Goal: Ask a question

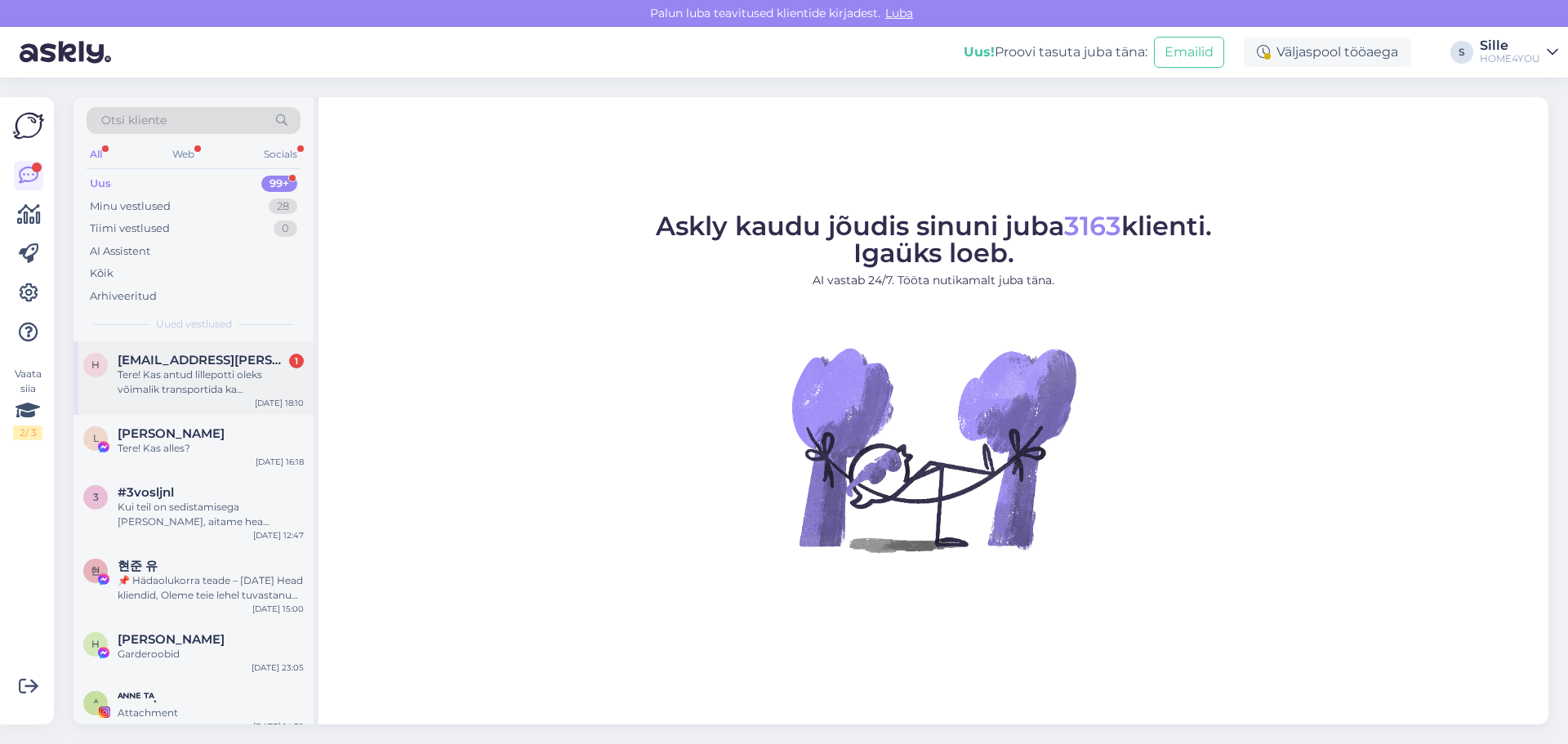
click at [140, 379] on div "Tere! Kas antud lillepotti oleks võimalik transportida ka [GEOGRAPHIC_DATA] poo…" at bounding box center [210, 382] width 186 height 29
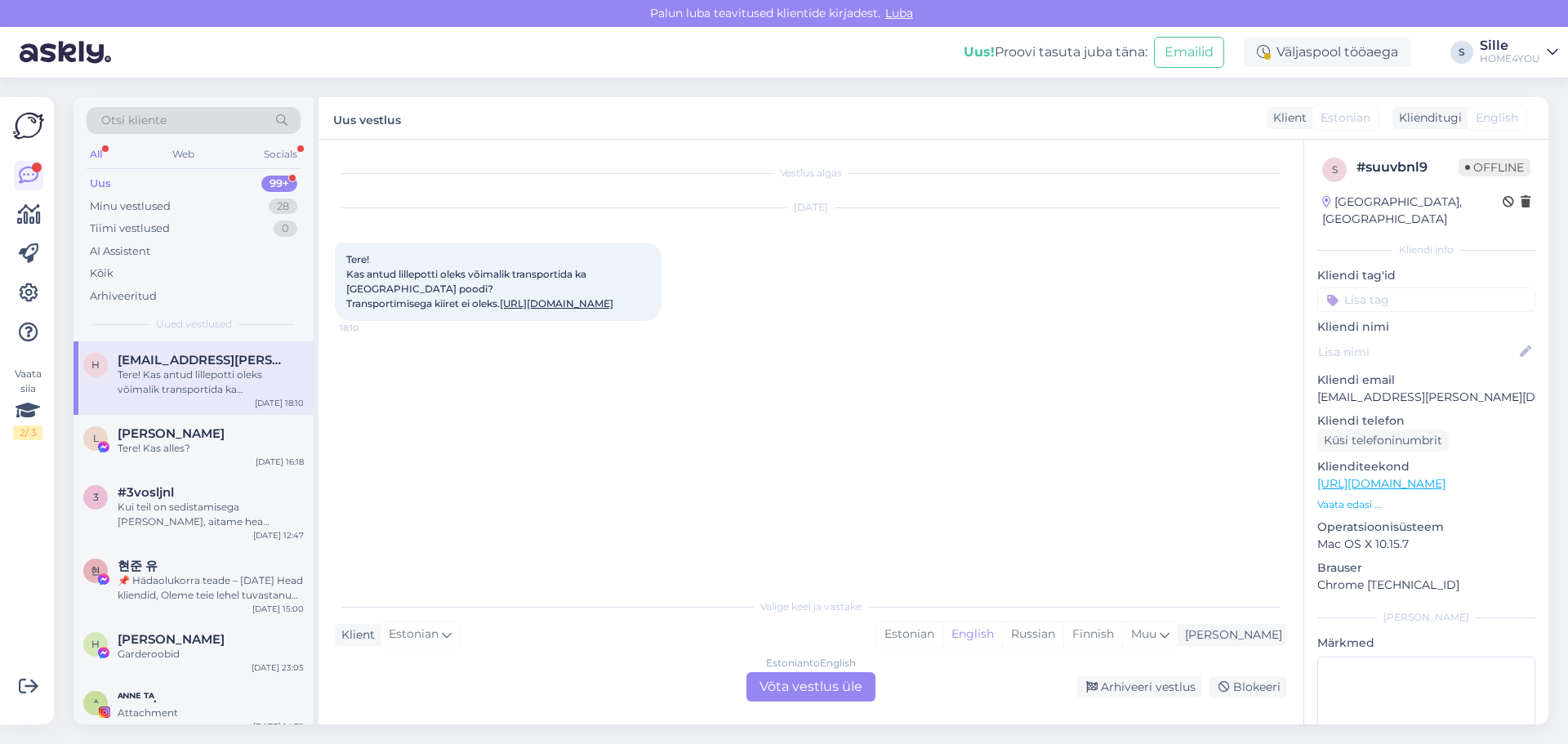
click at [773, 688] on div "Estonian to English Võta vestlus üle" at bounding box center [811, 687] width 129 height 29
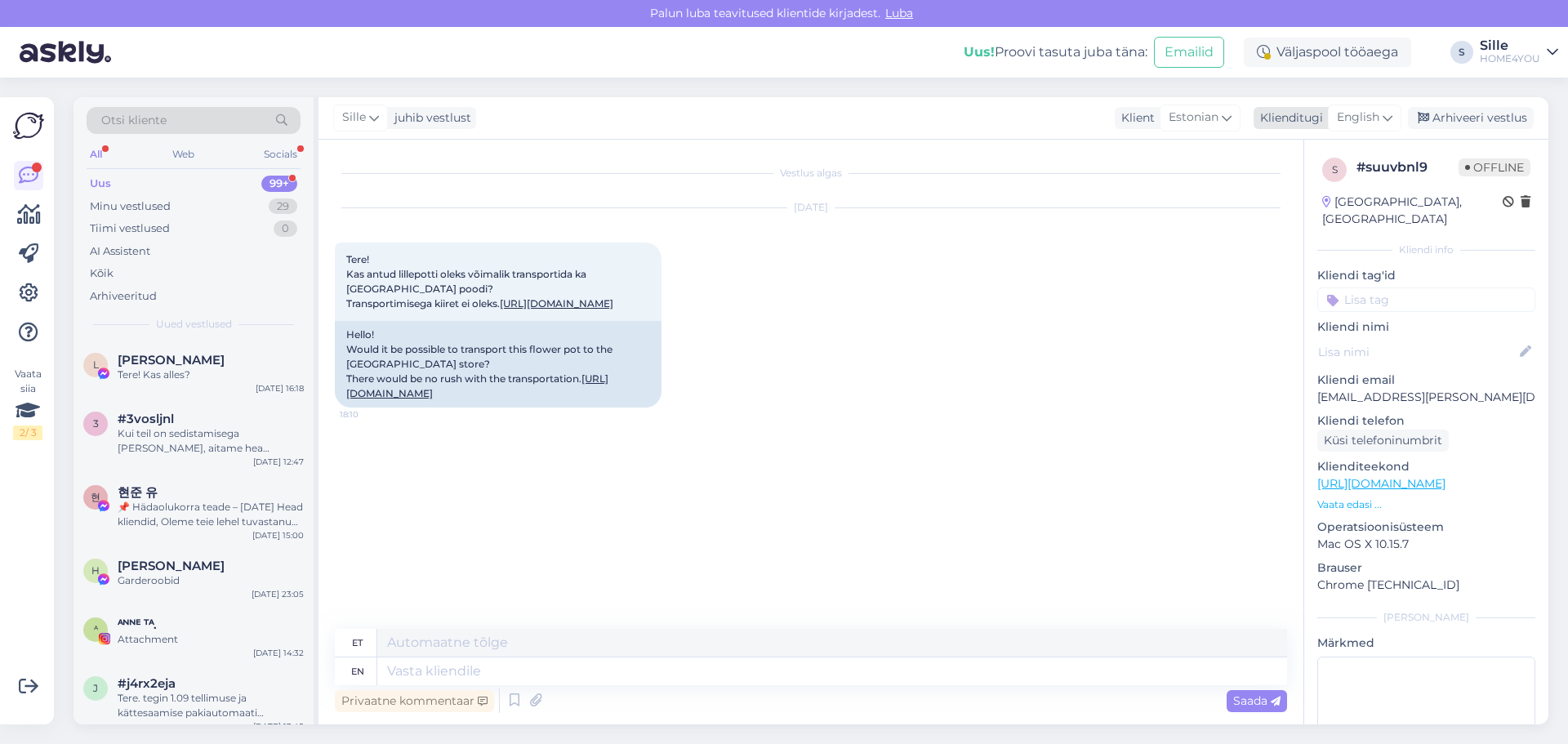
click at [1363, 118] on span "English" at bounding box center [1358, 118] width 43 height 18
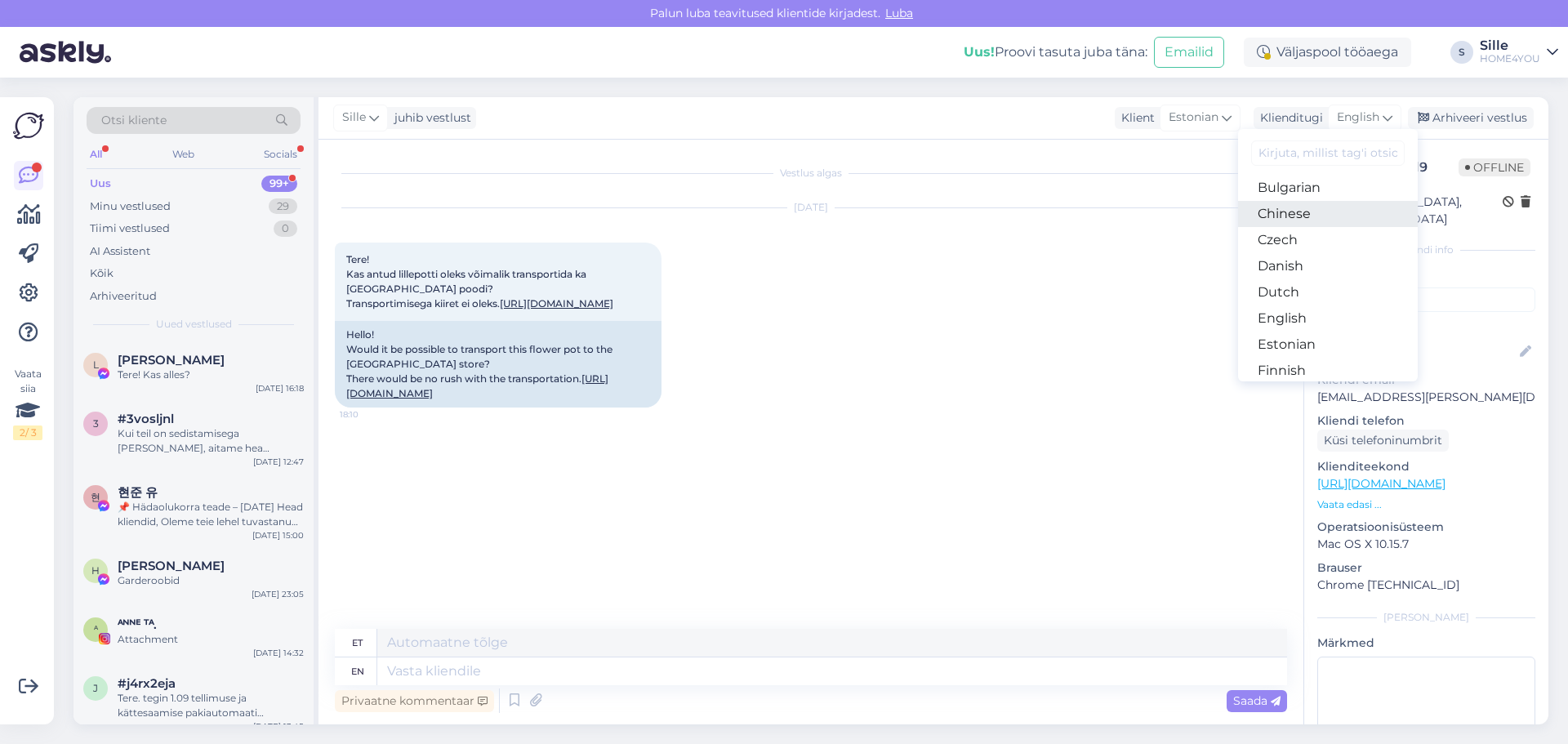
scroll to position [163, 0]
click at [1293, 236] on link "Estonian" at bounding box center [1327, 235] width 180 height 26
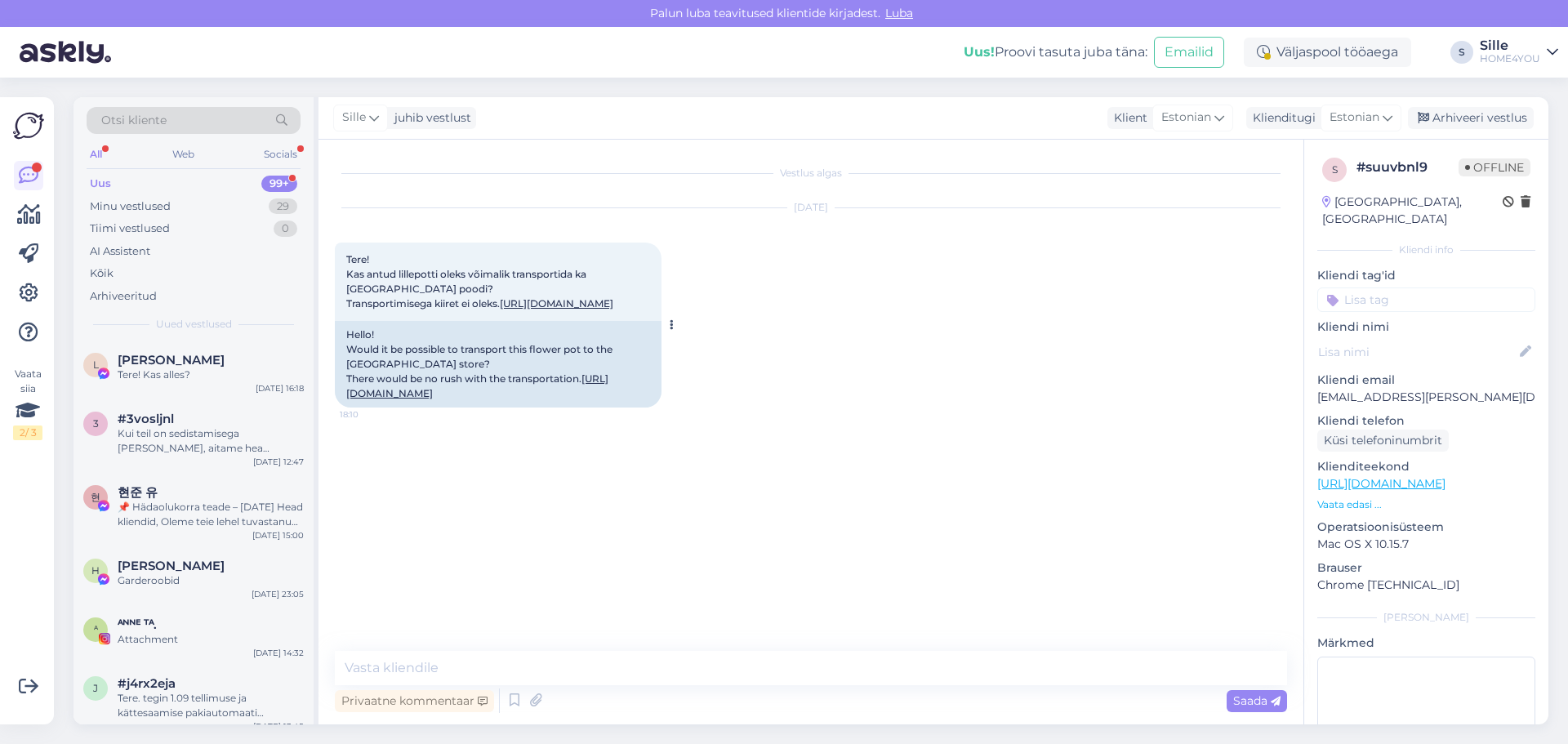
click at [510, 309] on link "[URL][DOMAIN_NAME]" at bounding box center [556, 303] width 114 height 13
click at [567, 667] on textarea at bounding box center [810, 667] width 952 height 34
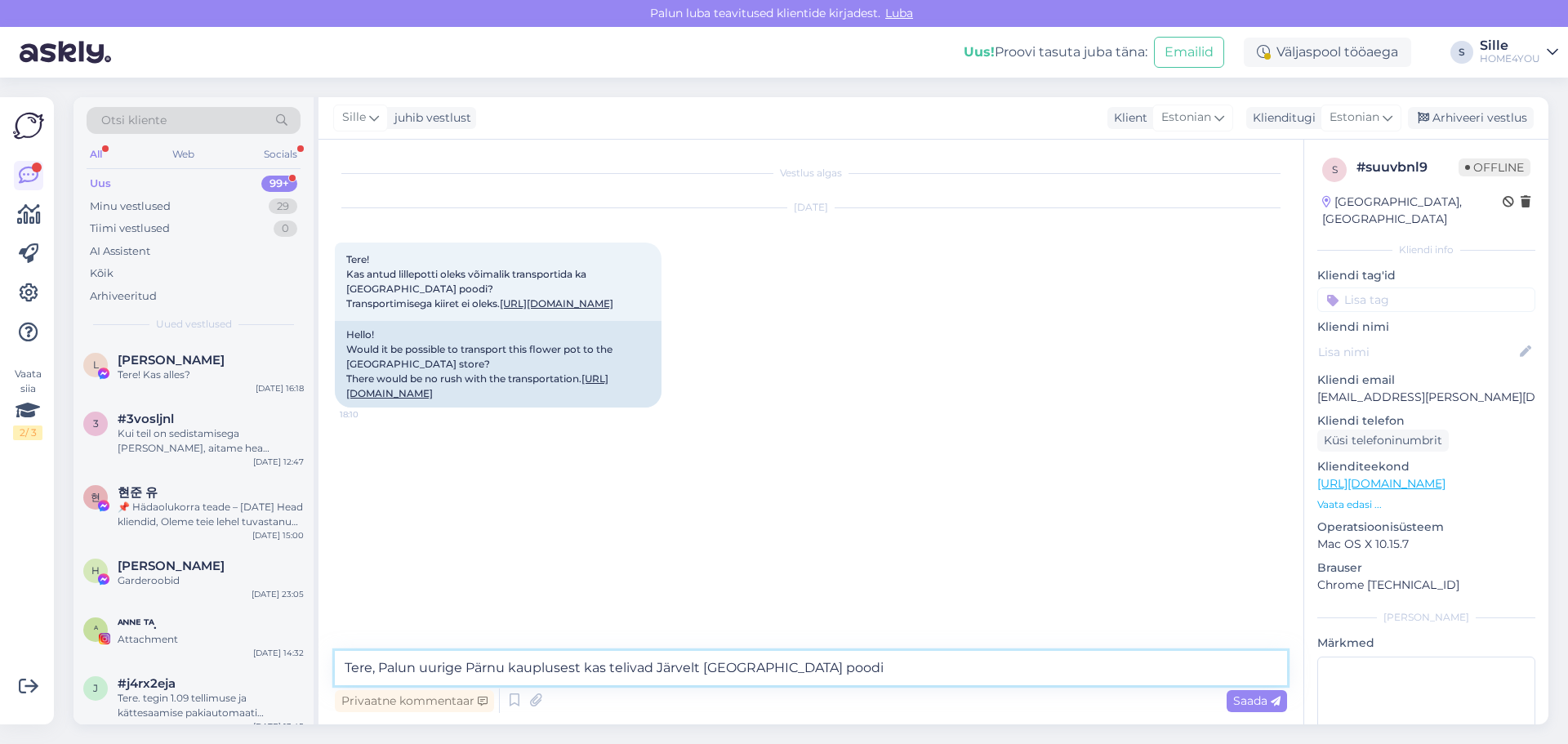
type textarea "Tere, Palun uurige Pärnu kauplusest kas telivad Järvelt [GEOGRAPHIC_DATA] poodi."
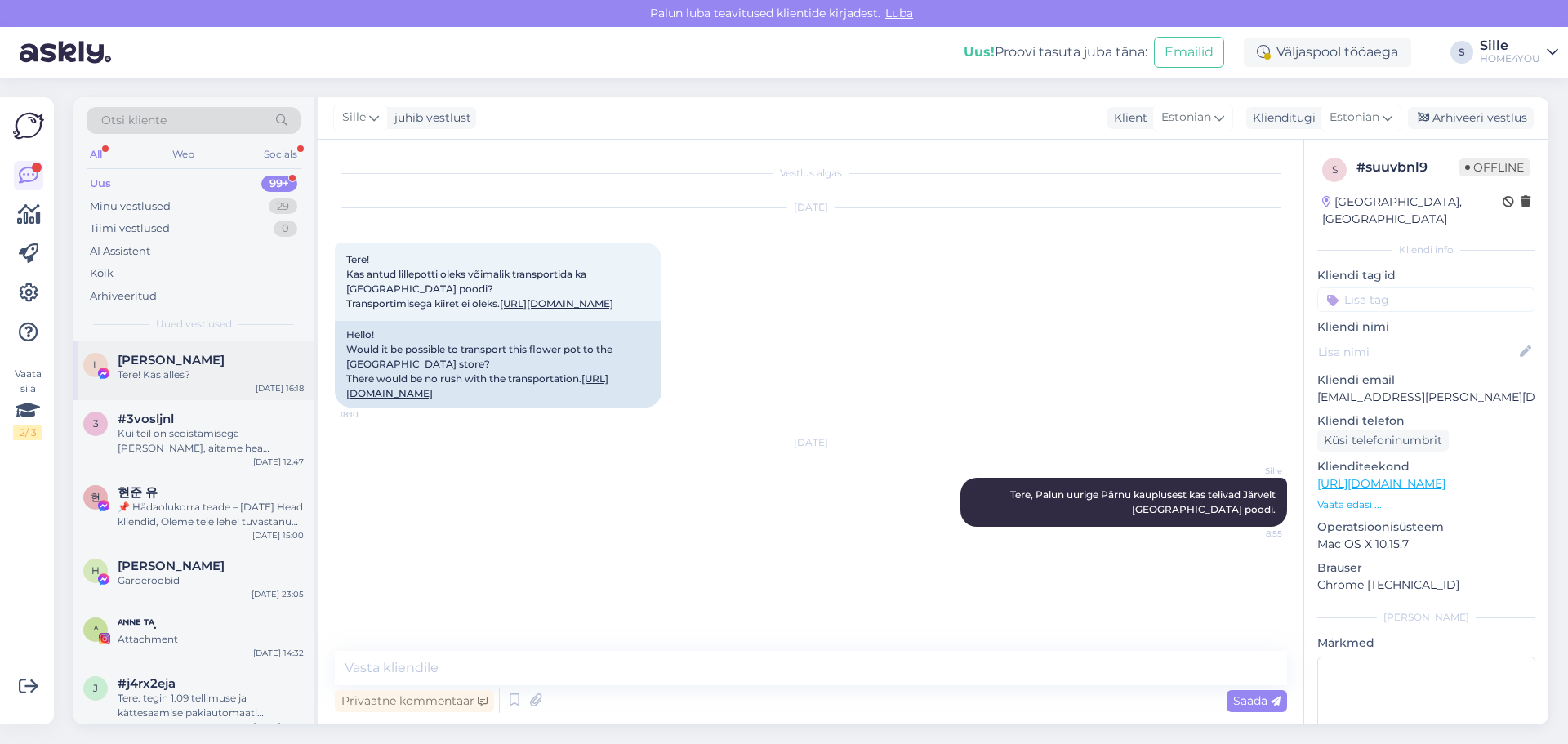
click at [149, 364] on span "[PERSON_NAME]" at bounding box center [171, 360] width 107 height 15
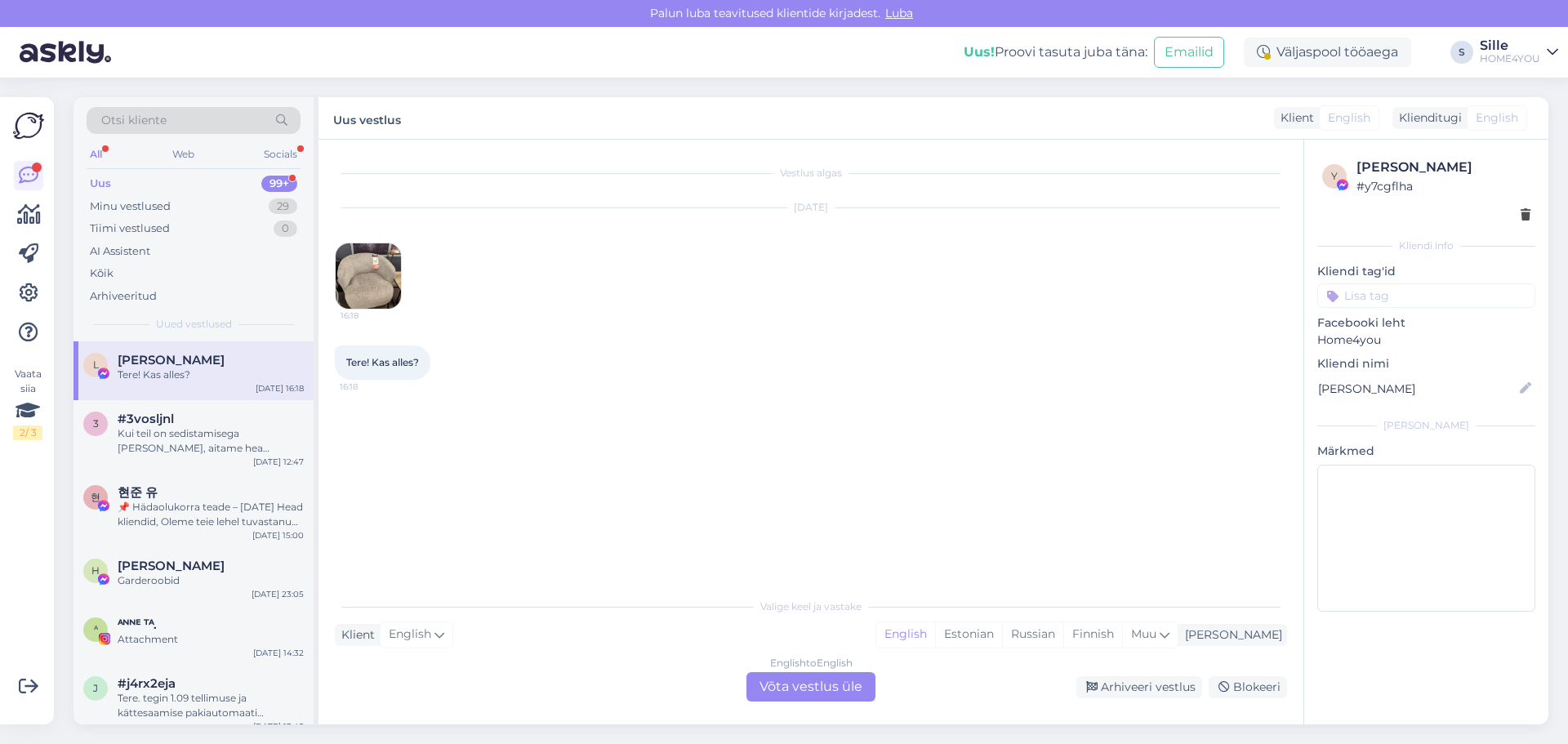
click at [391, 268] on img at bounding box center [367, 275] width 65 height 65
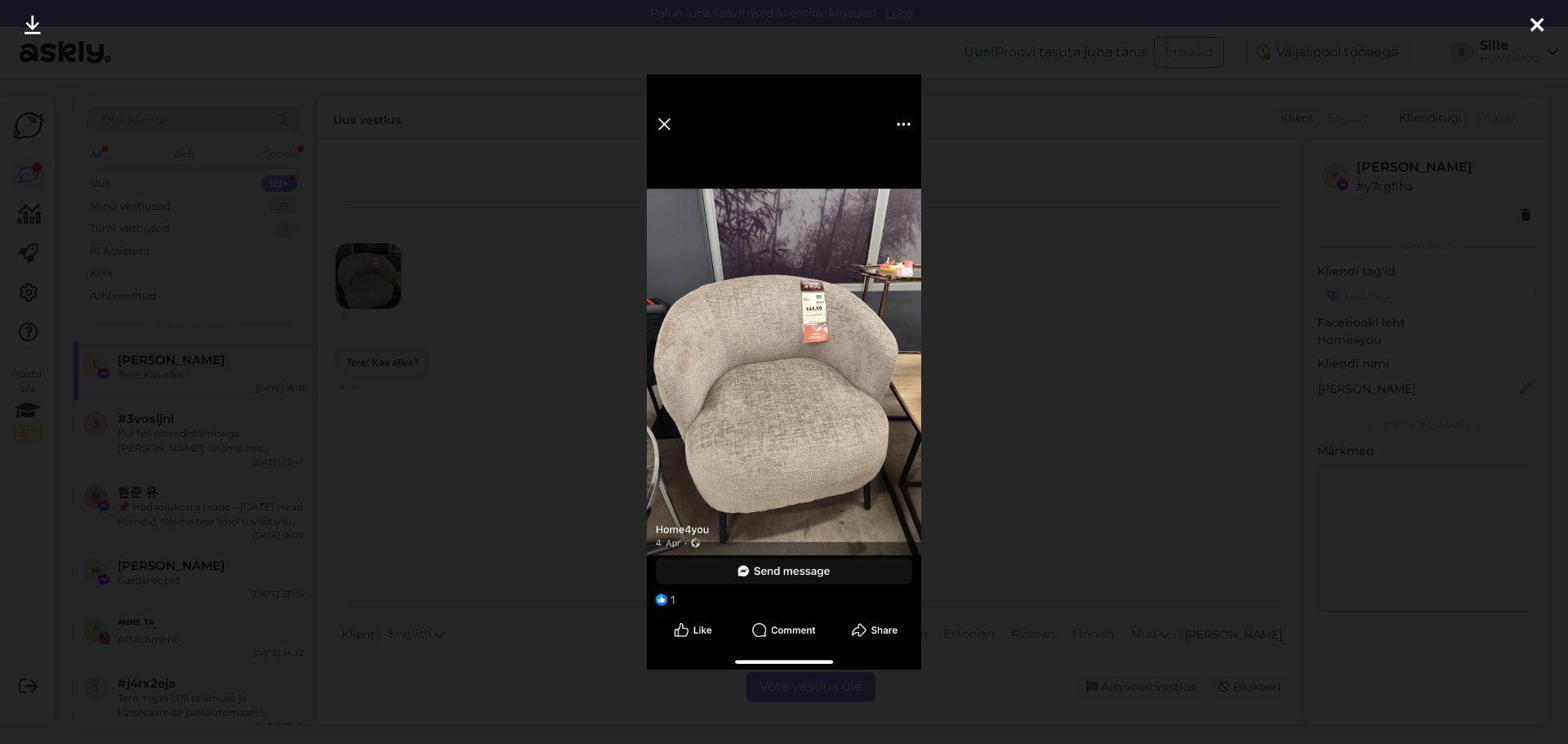
click at [1540, 29] on icon at bounding box center [1536, 26] width 13 height 21
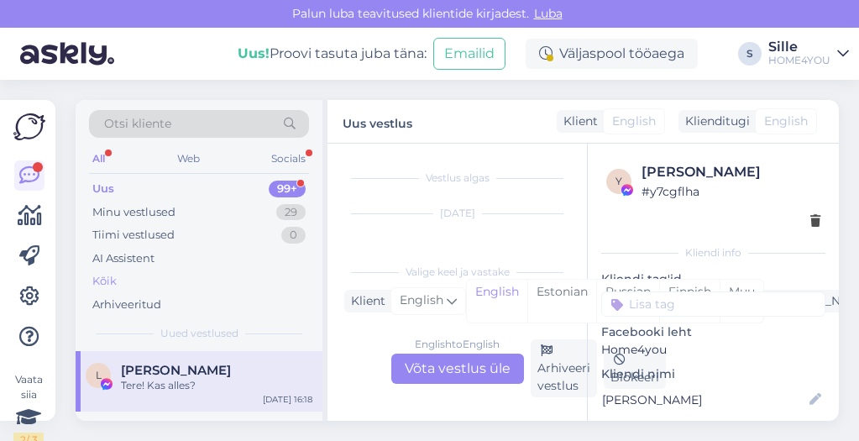
click at [108, 281] on div "Kõik" at bounding box center [104, 281] width 24 height 17
